Goal: Share content

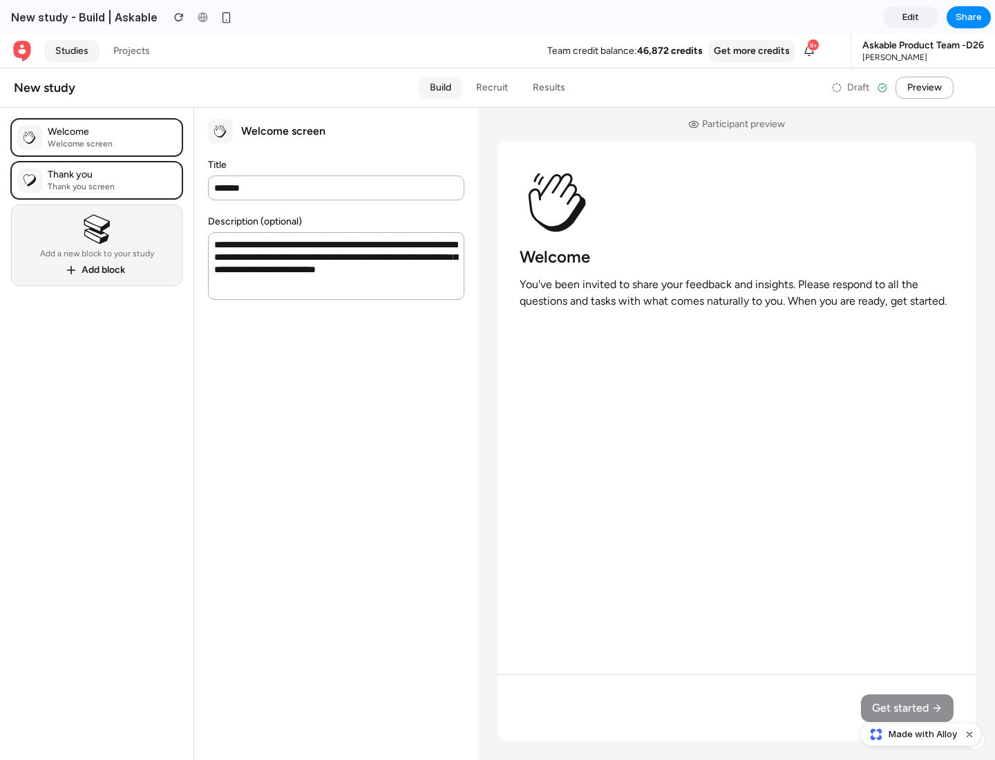
click at [969, 17] on span "Share" at bounding box center [969, 17] width 26 height 14
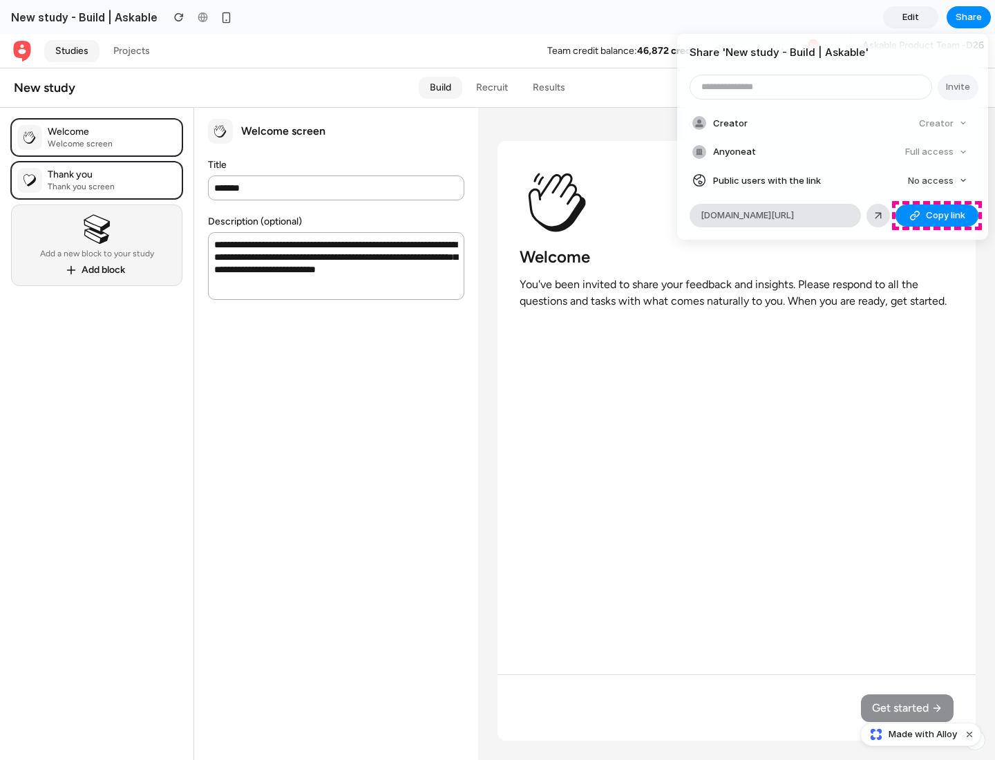
click at [937, 216] on span "Copy link" at bounding box center [945, 216] width 39 height 14
click at [923, 735] on div "Share ' New study - Build | Askable ' Invite Creator Creator Anyone at Full acc…" at bounding box center [497, 380] width 995 height 760
